Goal: Check status: Check status

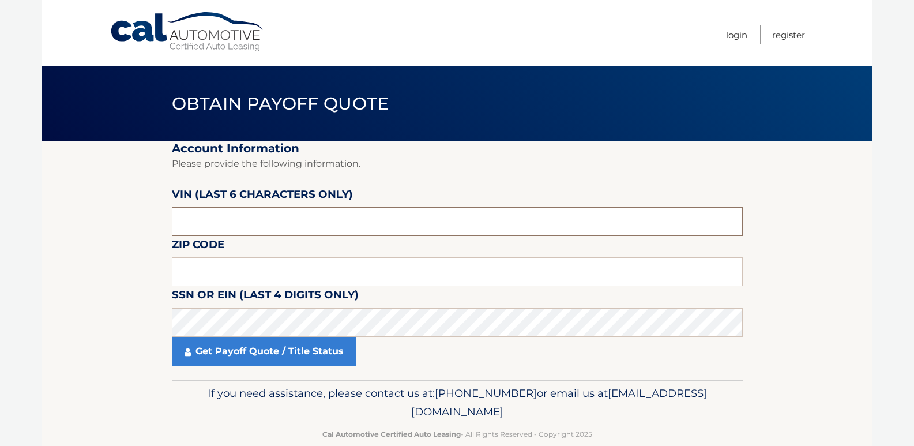
click at [258, 219] on input "text" at bounding box center [457, 221] width 571 height 29
type input "590990"
click at [248, 278] on input "text" at bounding box center [457, 271] width 571 height 29
type input "07054"
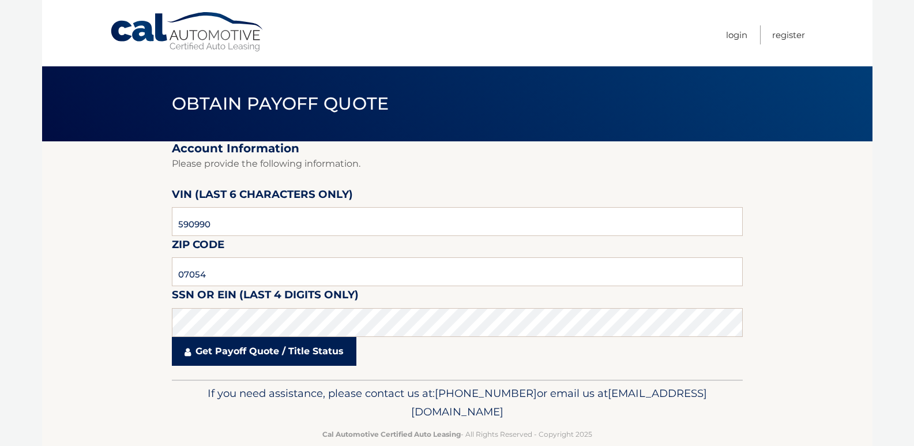
click at [263, 353] on link "Get Payoff Quote / Title Status" at bounding box center [264, 351] width 184 height 29
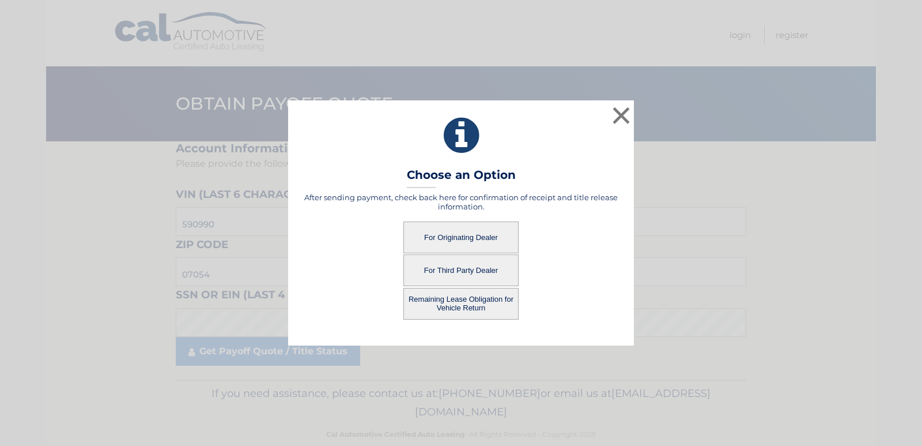
click at [447, 234] on button "For Originating Dealer" at bounding box center [460, 237] width 115 height 32
click at [447, 233] on button "For Originating Dealer" at bounding box center [460, 237] width 115 height 32
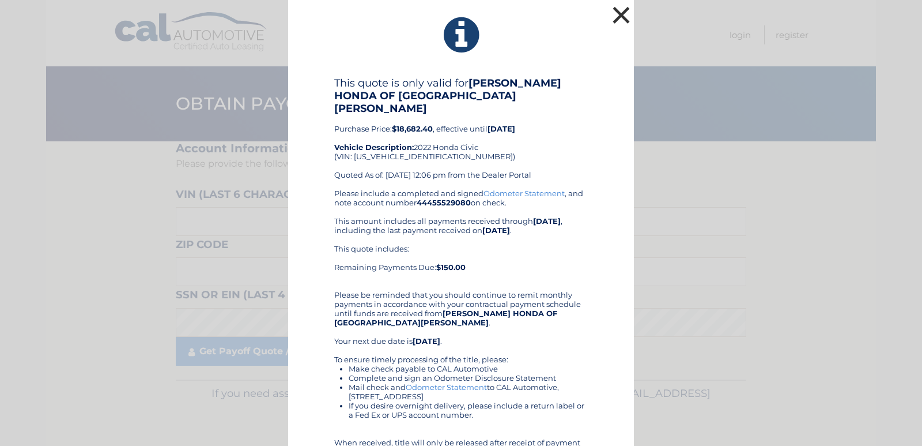
click at [616, 13] on button "×" at bounding box center [621, 14] width 23 height 23
